Goal: Task Accomplishment & Management: Manage account settings

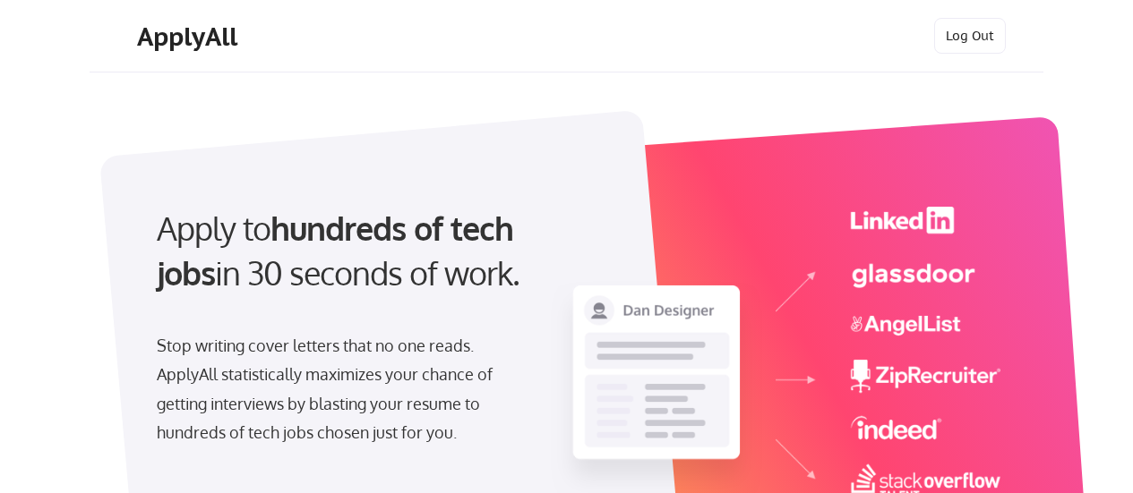
select select ""marketing___comms""
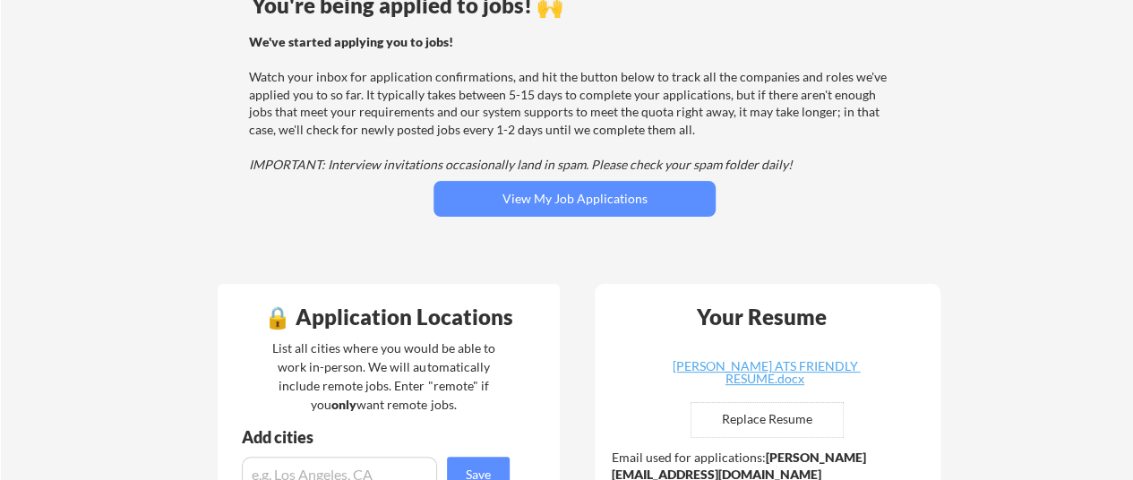
scroll to position [179, 0]
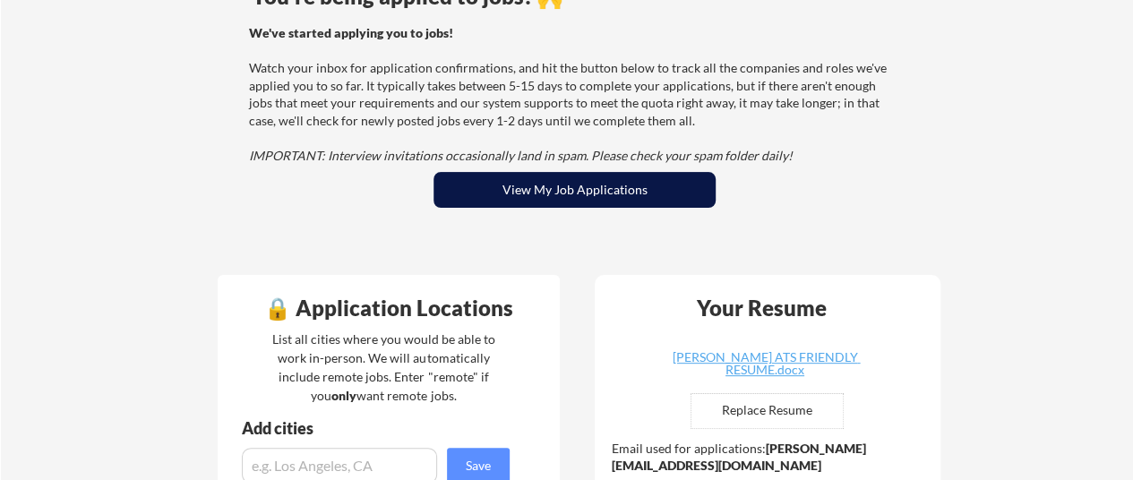
click at [623, 201] on button "View My Job Applications" at bounding box center [574, 190] width 282 height 36
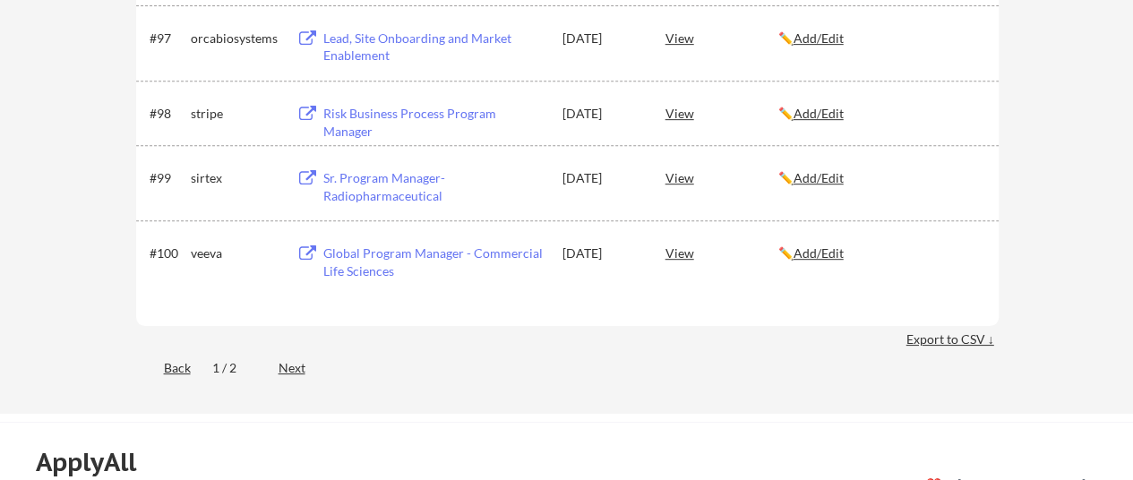
scroll to position [7195, 0]
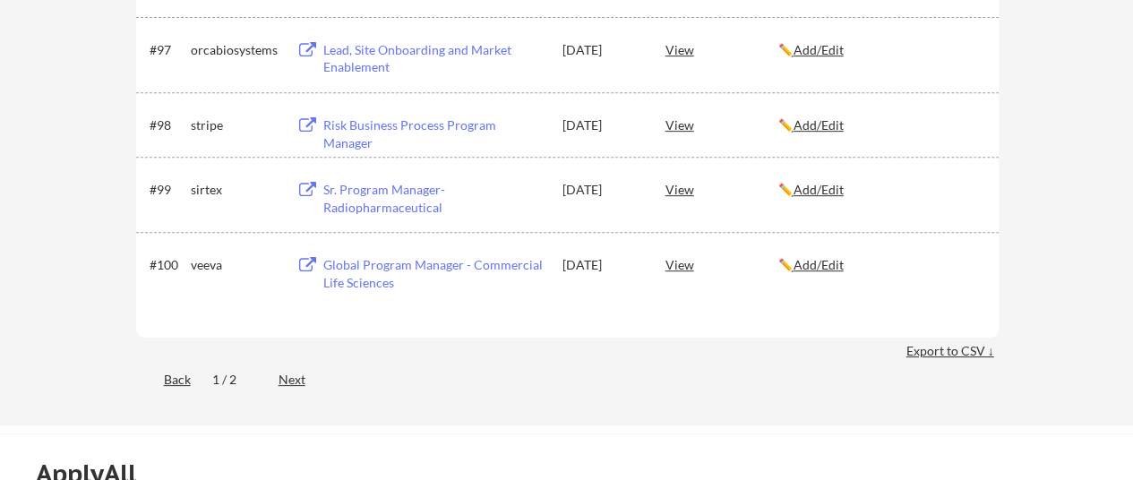
click at [944, 352] on div "Export to CSV ↓" at bounding box center [952, 351] width 92 height 18
click at [463, 385] on div "Back 1 / 2 Next" at bounding box center [567, 381] width 862 height 37
